Goal: Information Seeking & Learning: Learn about a topic

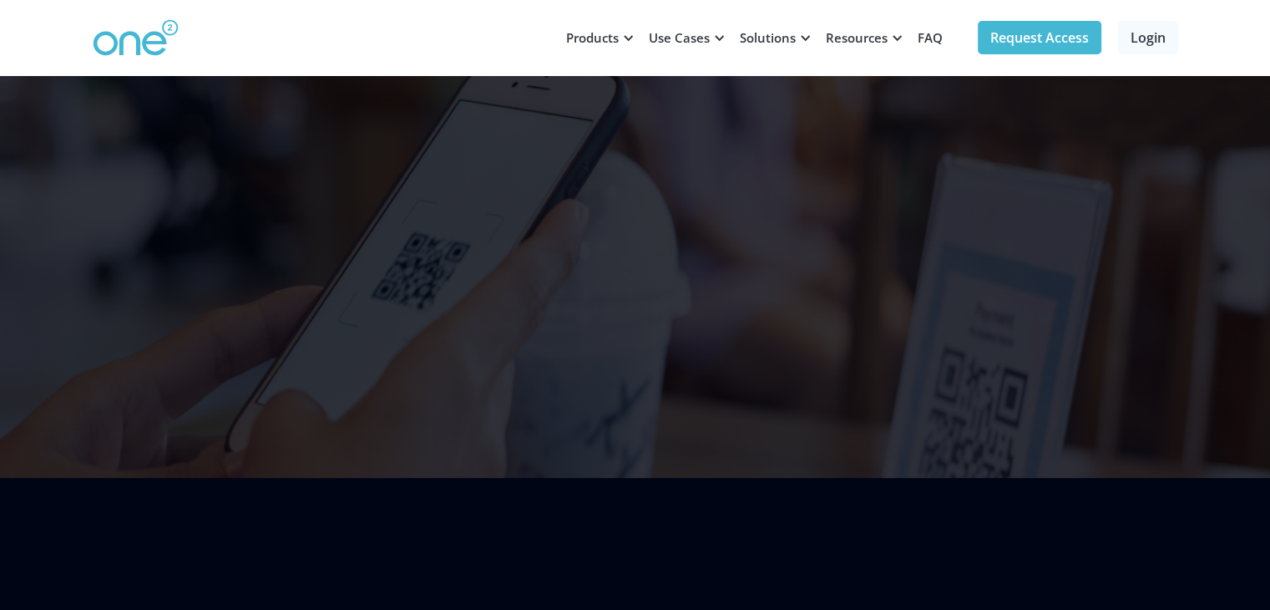
scroll to position [418, 0]
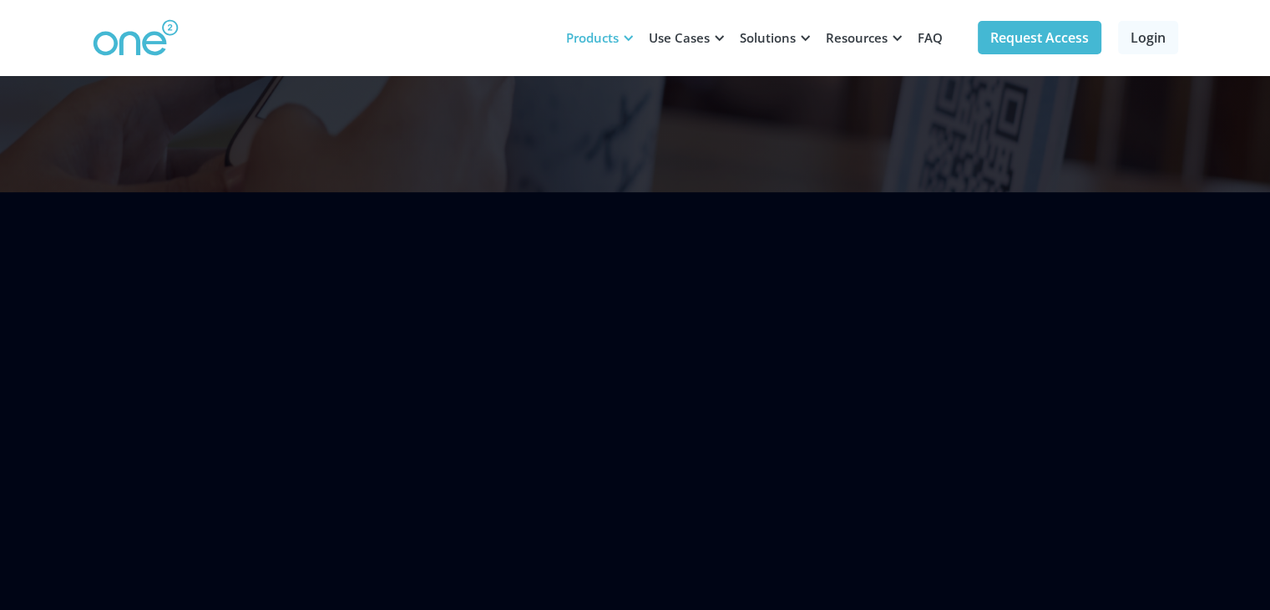
click at [601, 38] on div "Products" at bounding box center [592, 37] width 53 height 17
click at [587, 35] on div "Products" at bounding box center [592, 37] width 53 height 17
click at [609, 35] on div "Products" at bounding box center [592, 37] width 53 height 17
click at [592, 34] on div "Products" at bounding box center [592, 37] width 53 height 17
click at [672, 42] on div "Use Cases" at bounding box center [679, 37] width 61 height 17
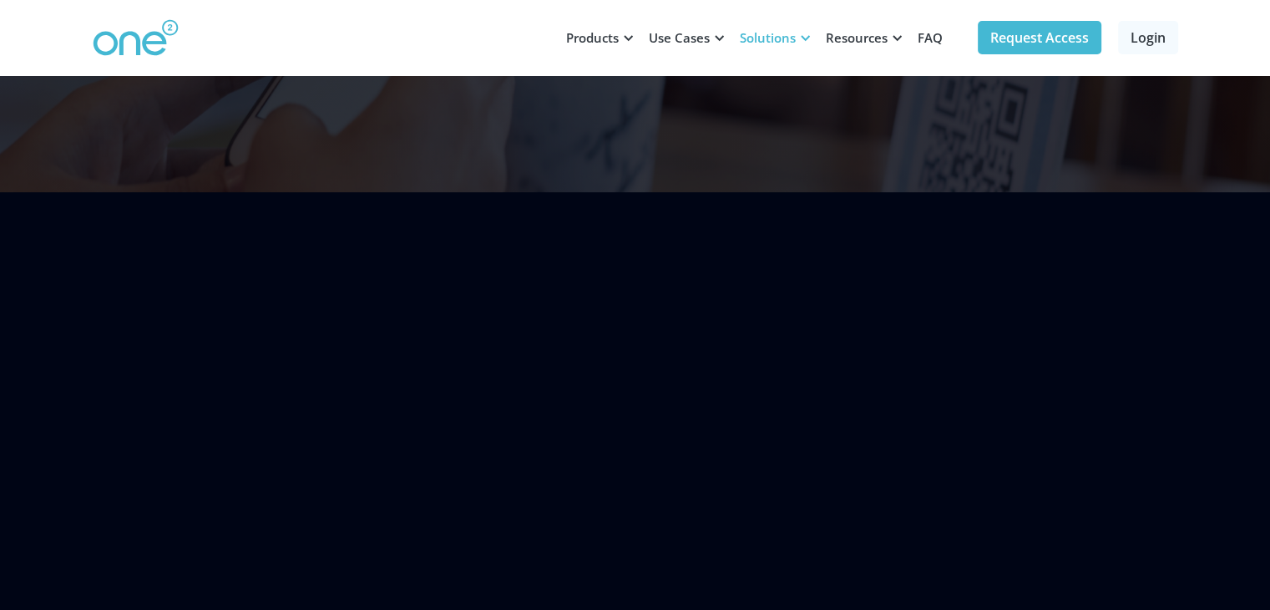
click at [759, 34] on div "Solutions" at bounding box center [768, 37] width 56 height 17
click at [930, 38] on link "FAQ" at bounding box center [930, 38] width 45 height 50
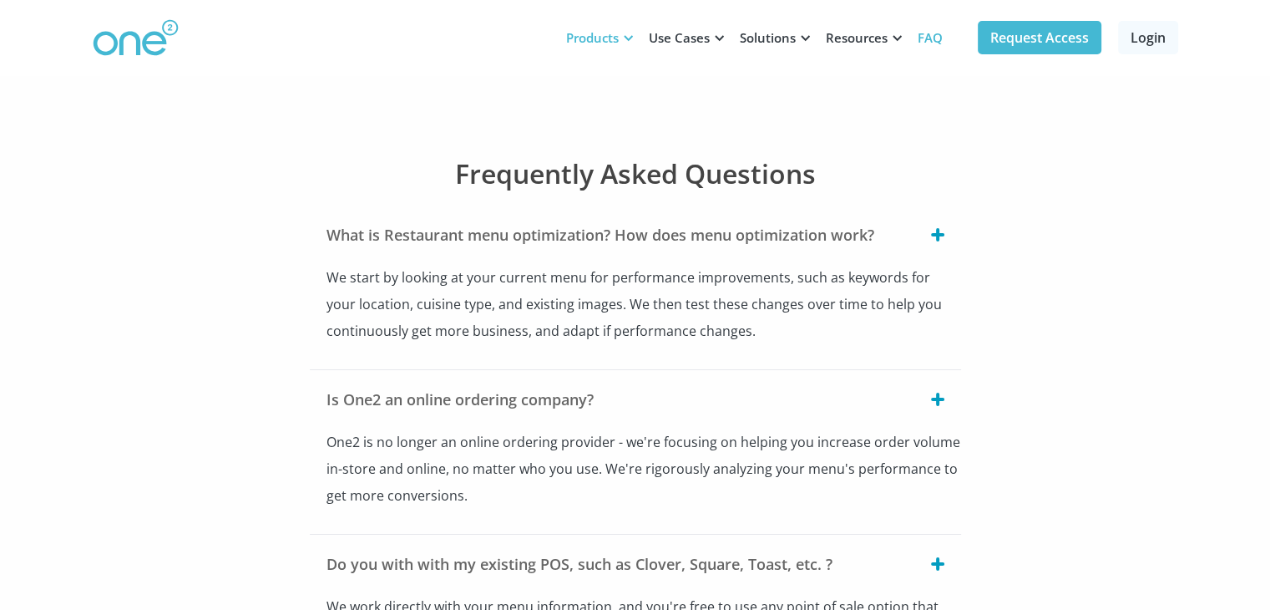
click at [601, 31] on div "Products" at bounding box center [592, 37] width 53 height 17
click at [704, 28] on div "Use Cases" at bounding box center [684, 38] width 91 height 50
click at [740, 36] on div "Solutions" at bounding box center [768, 37] width 56 height 17
click at [591, 31] on div "Products" at bounding box center [592, 37] width 53 height 17
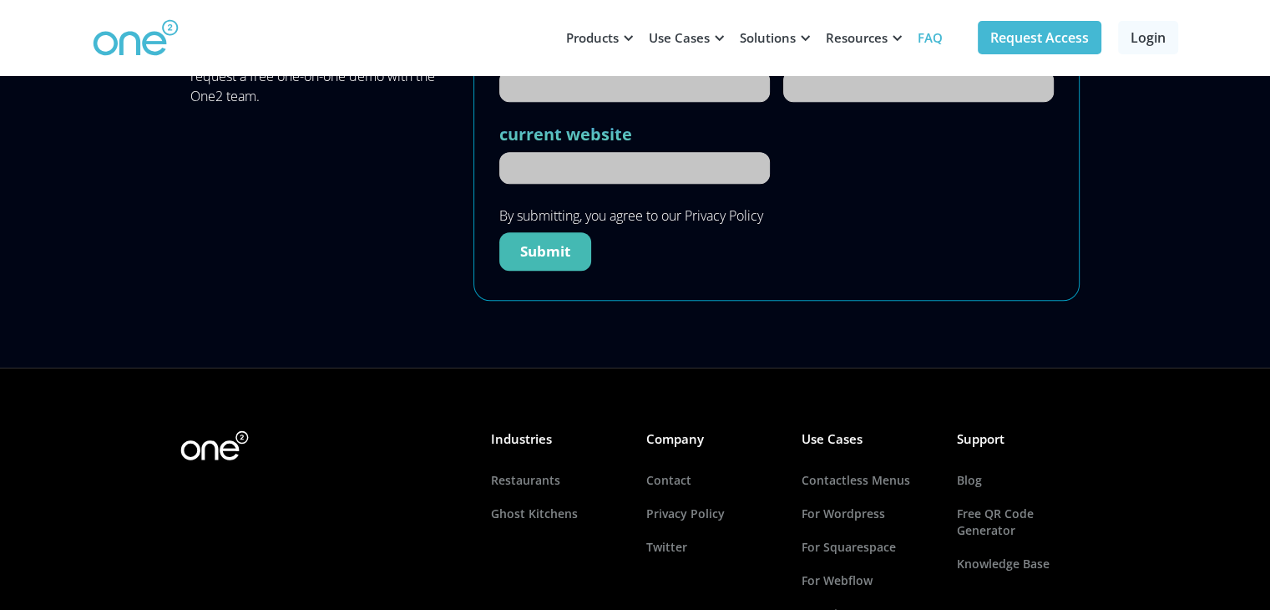
scroll to position [1503, 0]
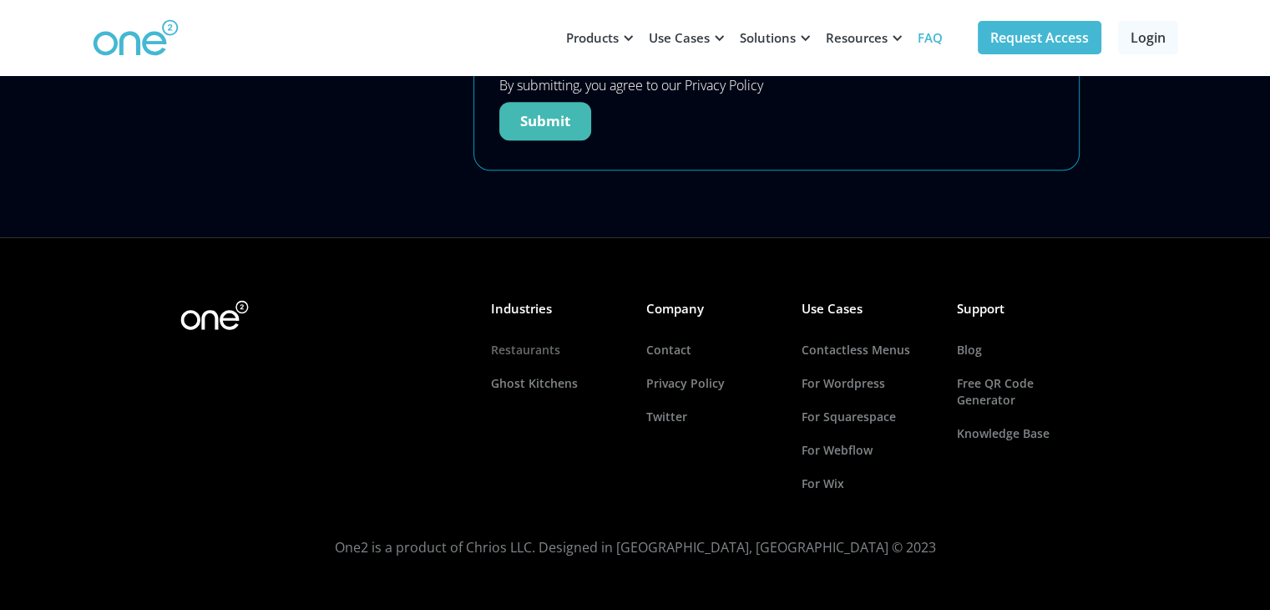
click at [540, 345] on link "Restaurants" at bounding box center [558, 349] width 134 height 33
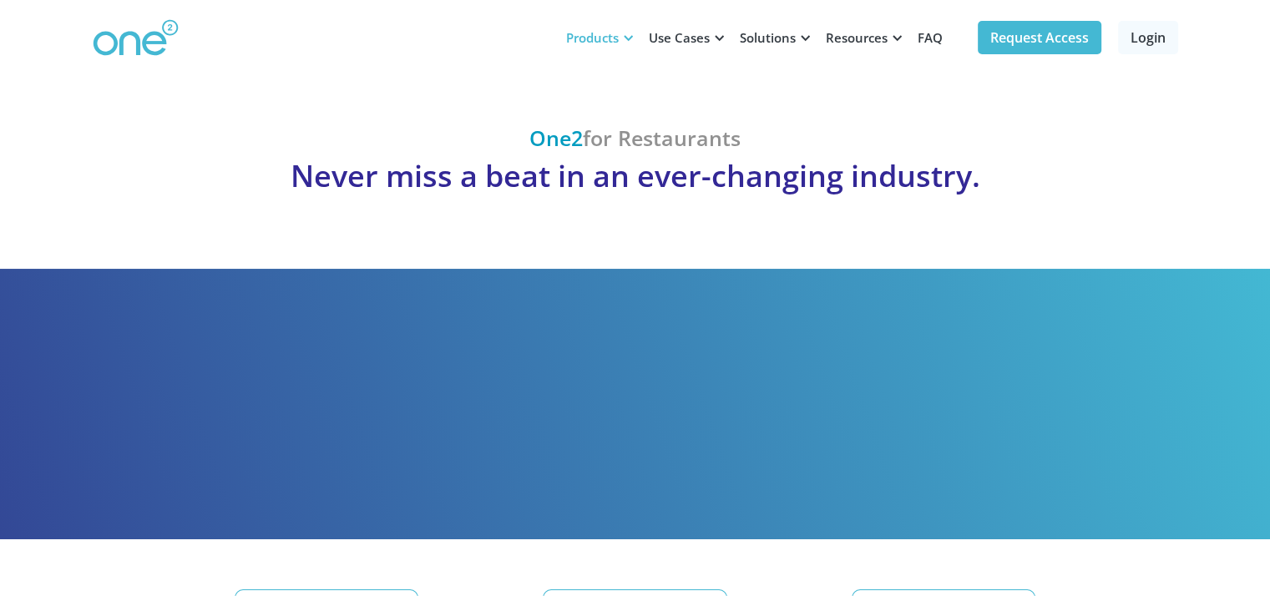
click at [598, 46] on div "Products" at bounding box center [597, 38] width 83 height 50
click at [597, 48] on div "Products" at bounding box center [597, 38] width 83 height 50
click at [740, 45] on div "Solutions" at bounding box center [768, 37] width 56 height 17
click at [826, 44] on div "Resources" at bounding box center [857, 37] width 62 height 17
